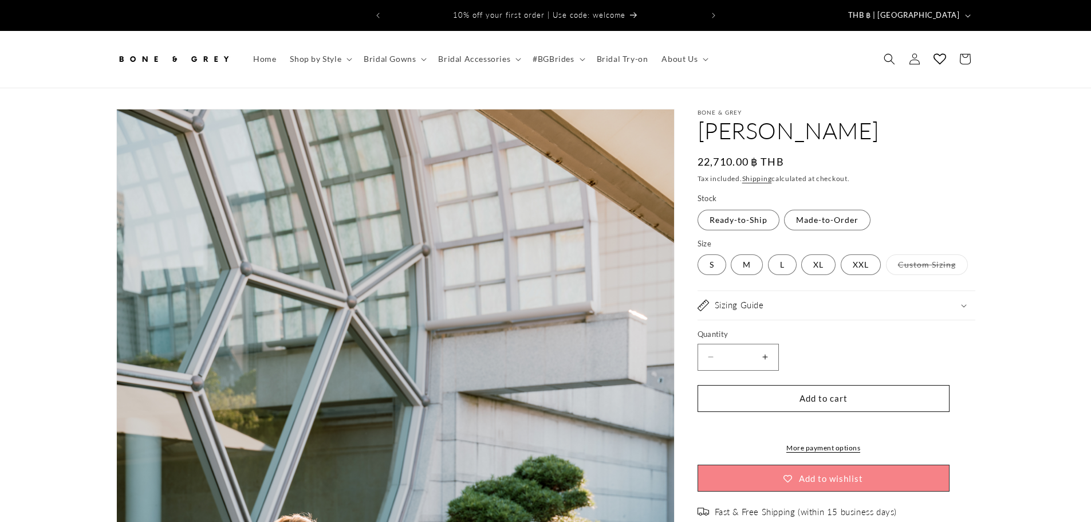
select select "**********"
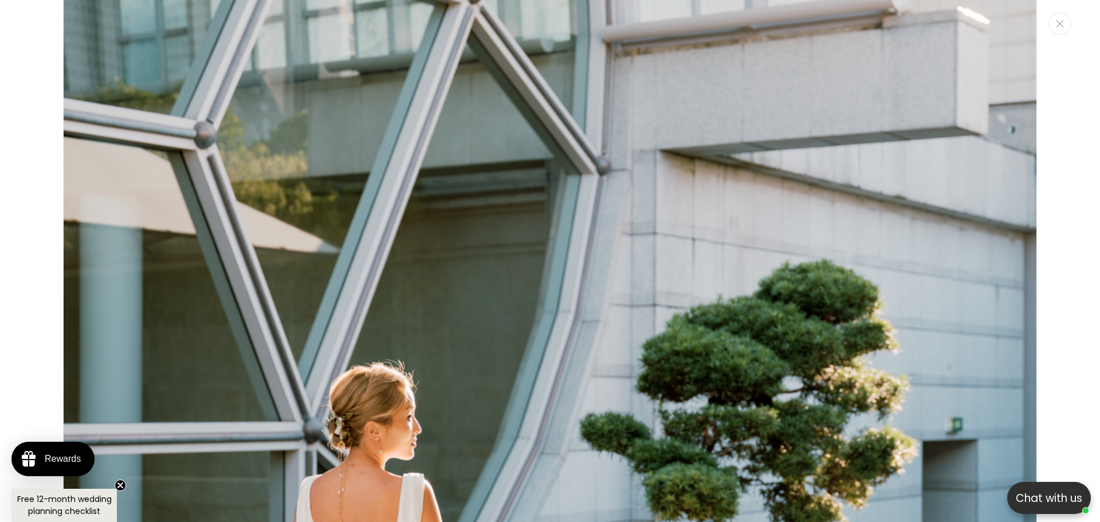
scroll to position [699, 0]
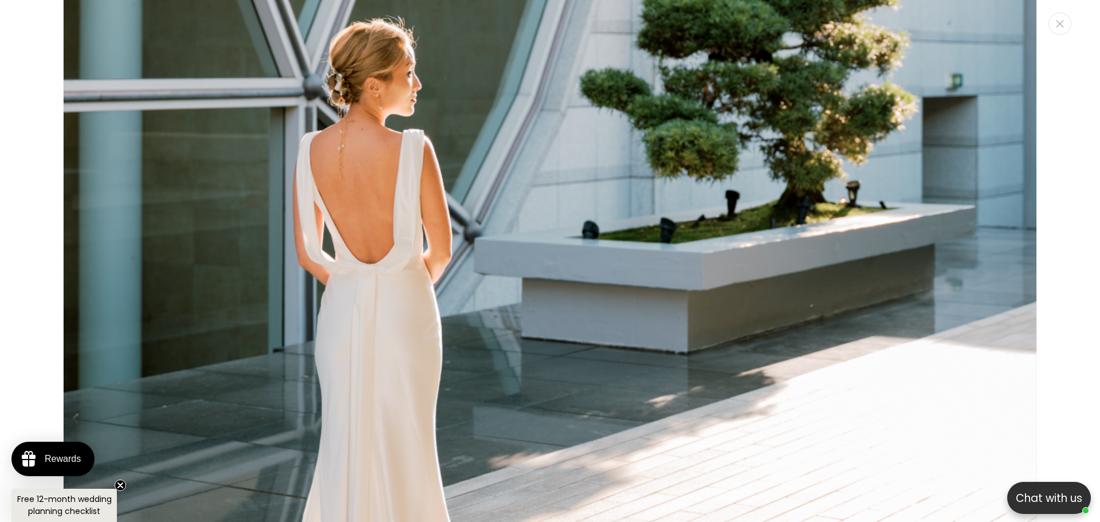
click at [434, 140] on img "Media gallery" at bounding box center [550, 43] width 974 height 1461
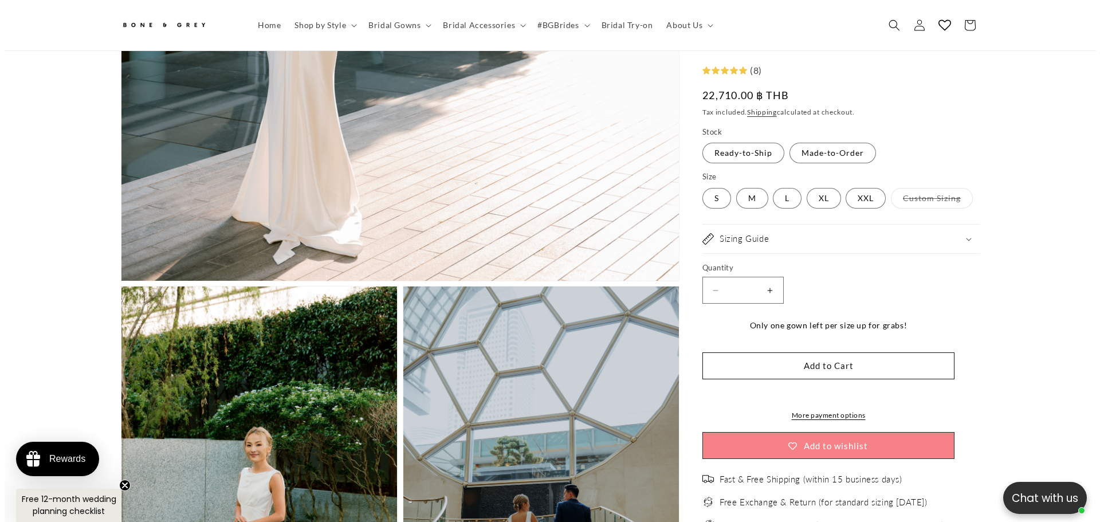
scroll to position [670, 0]
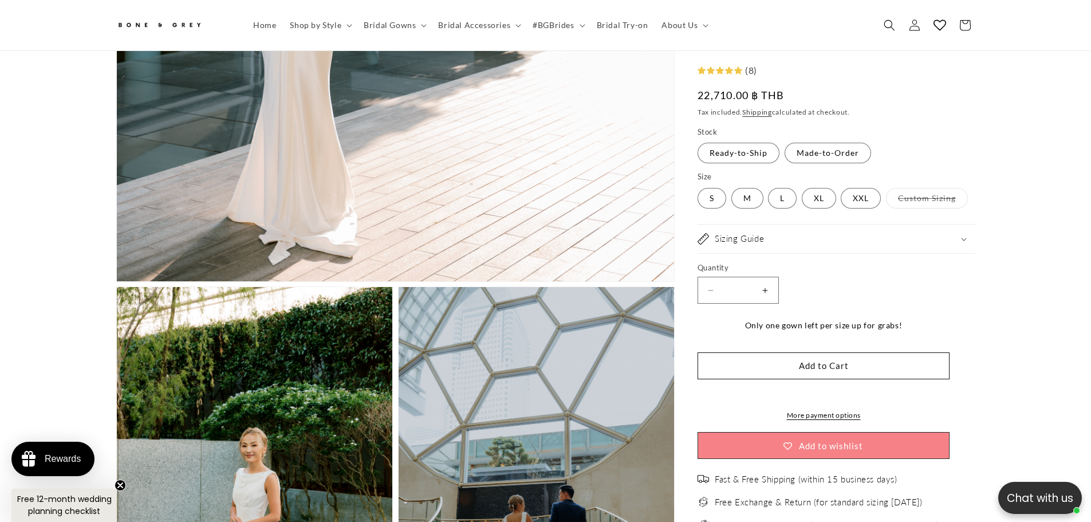
click at [117, 281] on button "Open media 1 in modal" at bounding box center [117, 281] width 0 height 0
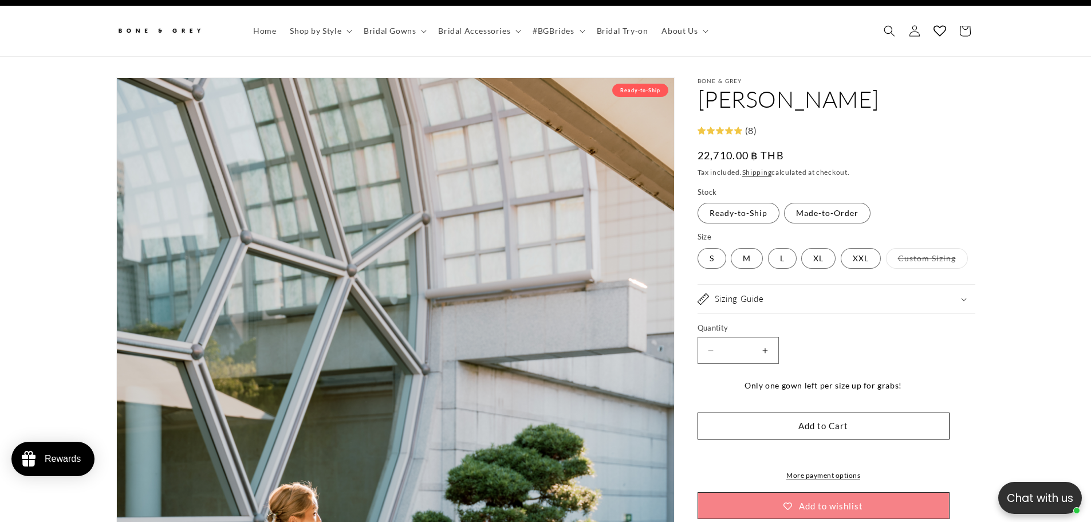
scroll to position [0, 0]
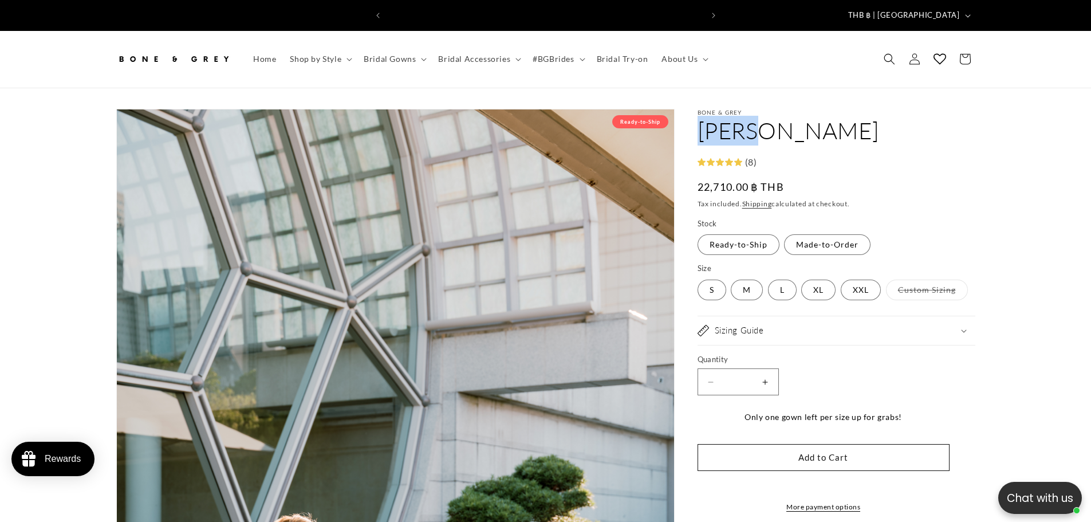
drag, startPoint x: 748, startPoint y: 124, endPoint x: 675, endPoint y: 123, distance: 72.8
copy h1 "[PERSON_NAME]"
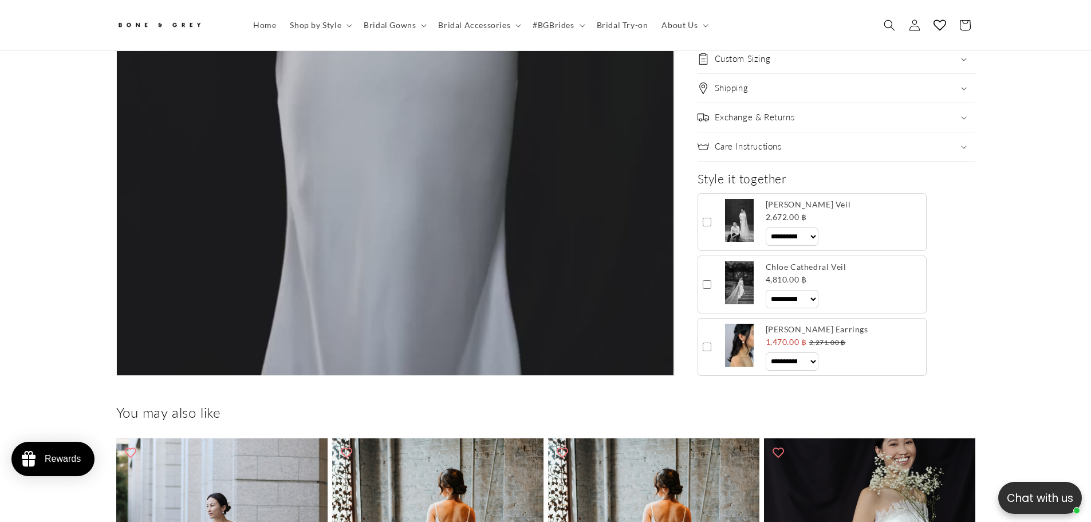
scroll to position [4852, 0]
